Goal: Information Seeking & Learning: Learn about a topic

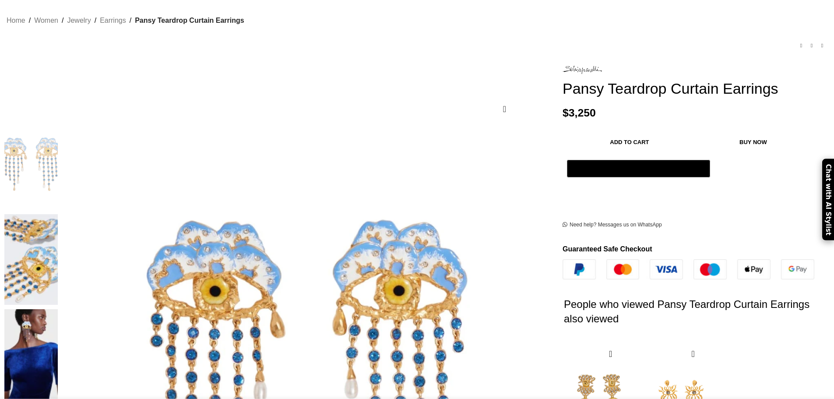
scroll to position [44, 0]
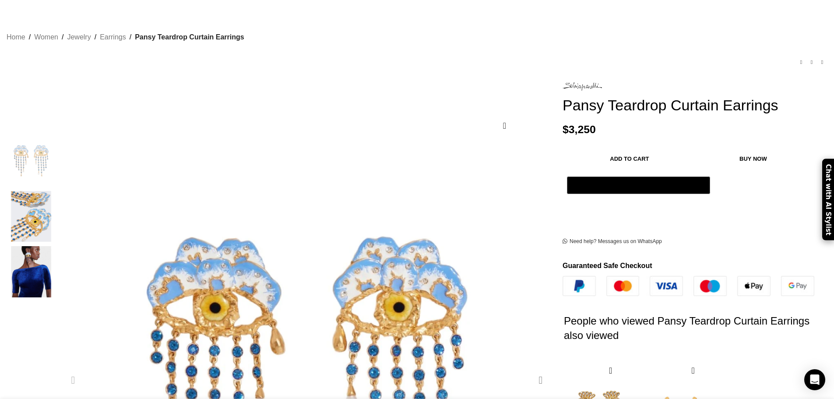
click at [530, 369] on div "Next slide" at bounding box center [541, 380] width 22 height 22
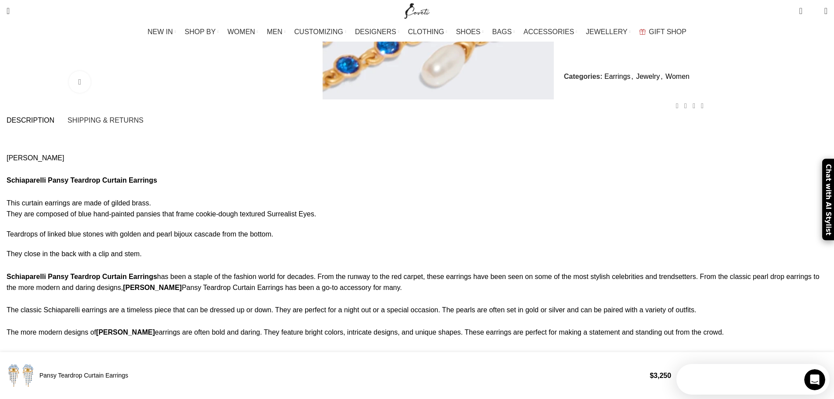
scroll to position [0, 0]
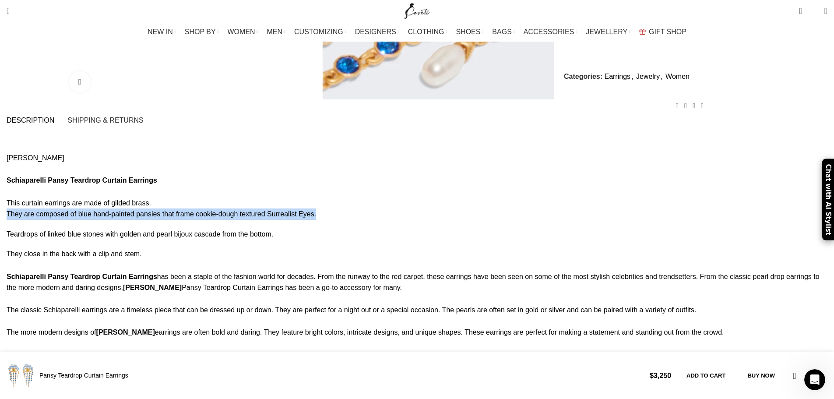
drag, startPoint x: 157, startPoint y: 135, endPoint x: 437, endPoint y: 137, distance: 279.9
click at [437, 208] on p "They are composed of blue hand-painted pansies that frame cookie-dough textured…" at bounding box center [417, 213] width 821 height 11
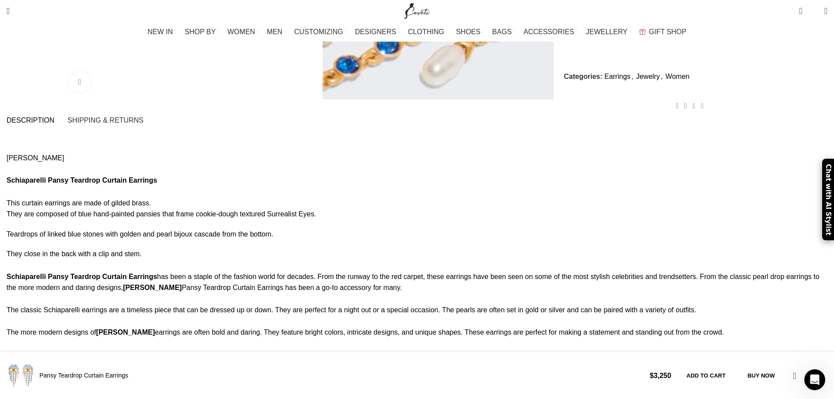
click at [166, 229] on p "Teardrops of linked blue stones with golden and pearl bijoux cascade from the b…" at bounding box center [417, 234] width 821 height 11
click at [157, 273] on strong "Schiaparelli Pansy Teardrop Curtain Earrings" at bounding box center [82, 276] width 151 height 7
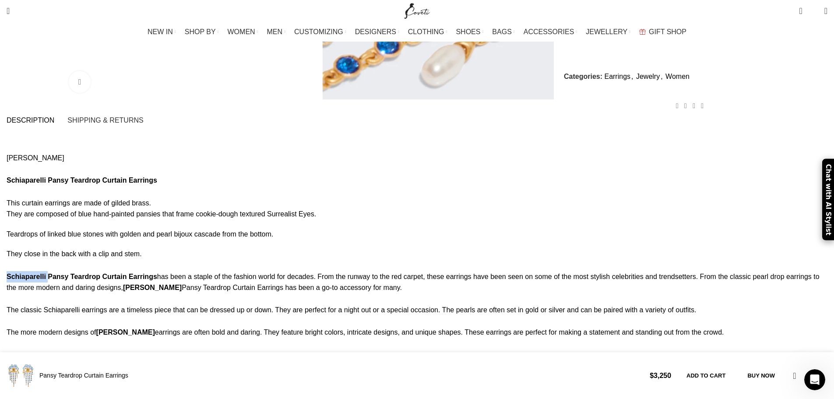
click at [157, 273] on strong "Schiaparelli Pansy Teardrop Curtain Earrings" at bounding box center [82, 276] width 151 height 7
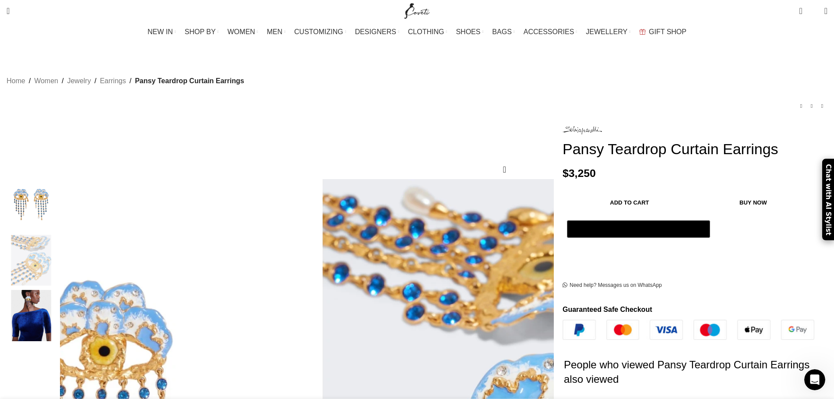
scroll to position [0, 553]
